Goal: Find specific page/section: Find specific page/section

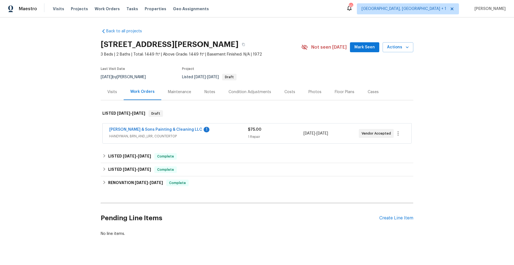
click at [207, 135] on span "HANDYMAN, BRN_AND_LRR, COUNTERTOP" at bounding box center [178, 137] width 138 height 6
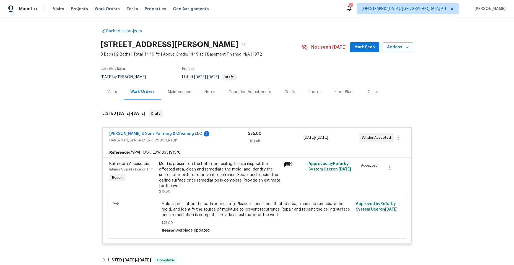
click at [287, 164] on icon at bounding box center [287, 165] width 6 height 6
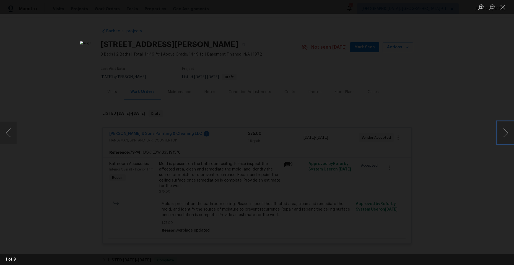
click at [504, 132] on button "Next image" at bounding box center [505, 133] width 17 height 22
click at [504, 131] on button "Next image" at bounding box center [505, 133] width 17 height 22
click at [505, 130] on button "Next image" at bounding box center [505, 133] width 17 height 22
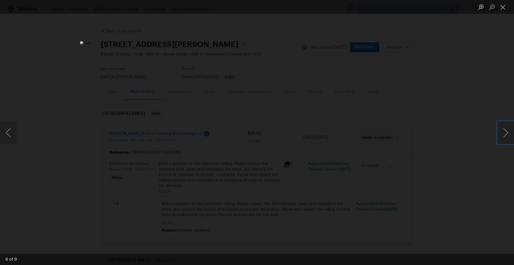
click at [505, 130] on button "Next image" at bounding box center [505, 133] width 17 height 22
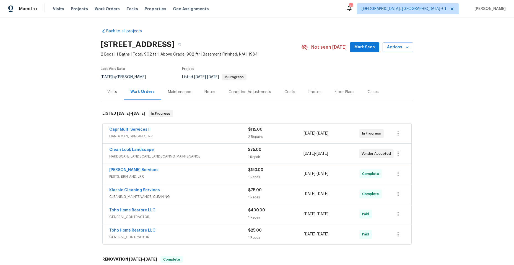
click at [198, 133] on div "Capr Multi Services ll" at bounding box center [178, 130] width 139 height 7
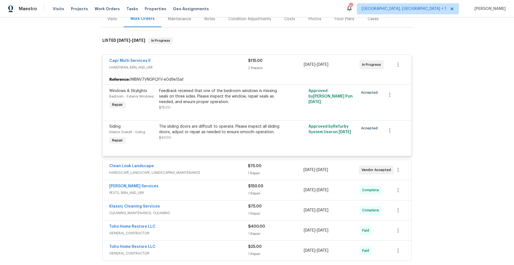
scroll to position [83, 0]
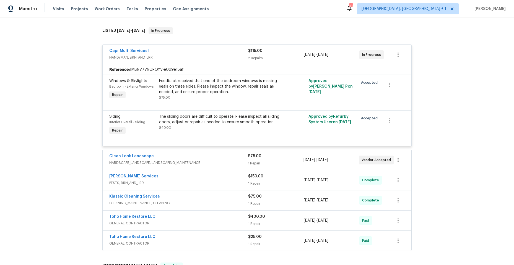
click at [195, 53] on div "Capr Multi Services ll" at bounding box center [178, 51] width 139 height 7
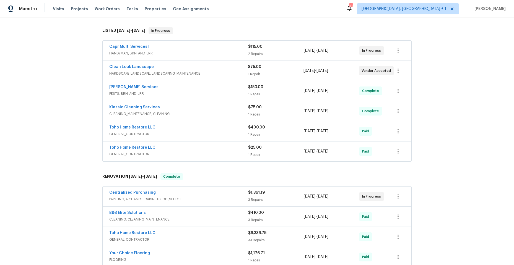
click at [219, 68] on div "Clean Look Landscape" at bounding box center [178, 67] width 138 height 7
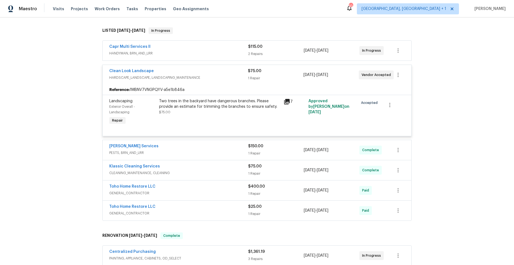
click at [286, 102] on icon at bounding box center [286, 101] width 7 height 7
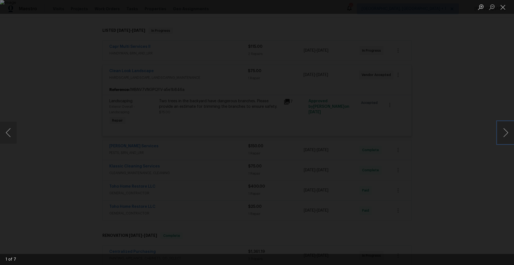
click at [506, 131] on button "Next image" at bounding box center [505, 133] width 17 height 22
click at [505, 131] on button "Next image" at bounding box center [505, 133] width 17 height 22
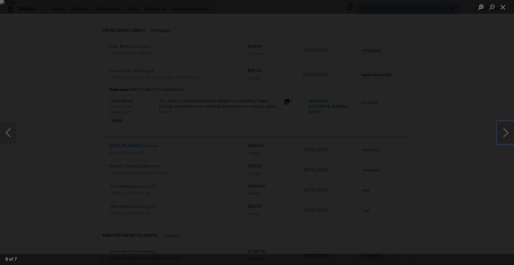
click at [505, 131] on button "Next image" at bounding box center [505, 133] width 17 height 22
click at [503, 132] on button "Next image" at bounding box center [505, 133] width 17 height 22
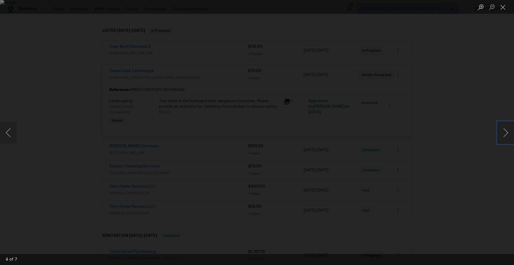
click at [503, 132] on button "Next image" at bounding box center [505, 133] width 17 height 22
click at [8, 130] on button "Previous image" at bounding box center [8, 133] width 17 height 22
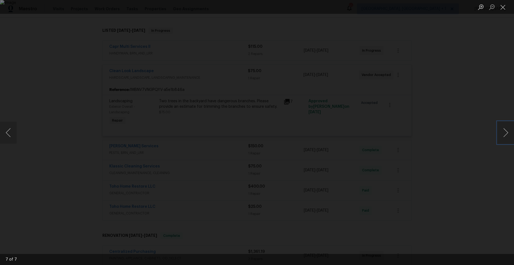
click at [504, 134] on button "Next image" at bounding box center [505, 133] width 17 height 22
click at [503, 130] on button "Next image" at bounding box center [505, 133] width 17 height 22
